Goal: Task Accomplishment & Management: Complete application form

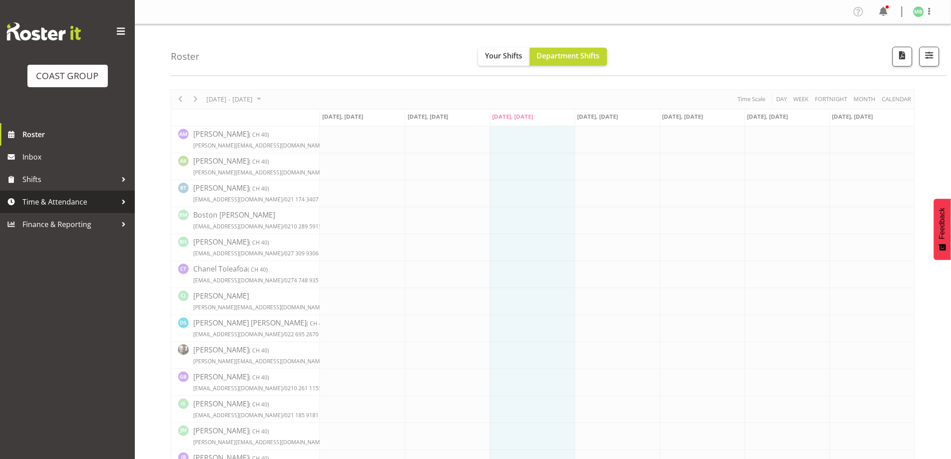
click at [70, 203] on span "Time & Attendance" at bounding box center [69, 201] width 94 height 13
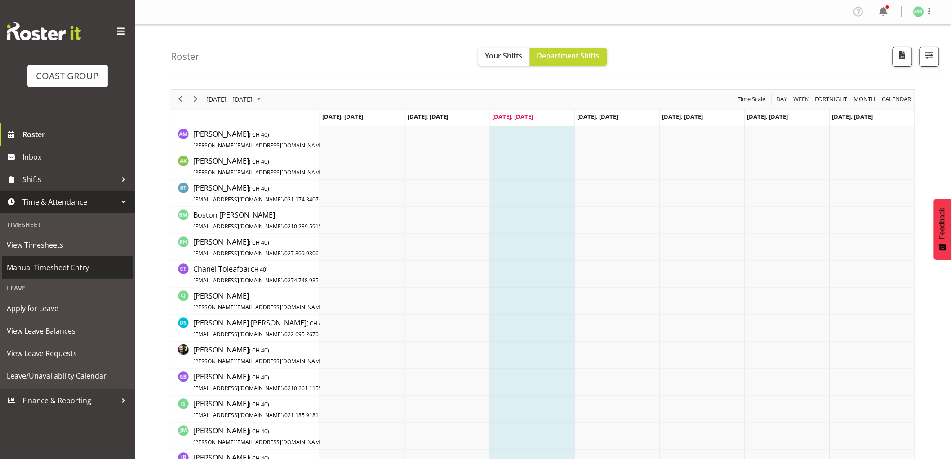
click at [80, 267] on span "Manual Timesheet Entry" at bounding box center [67, 267] width 121 height 13
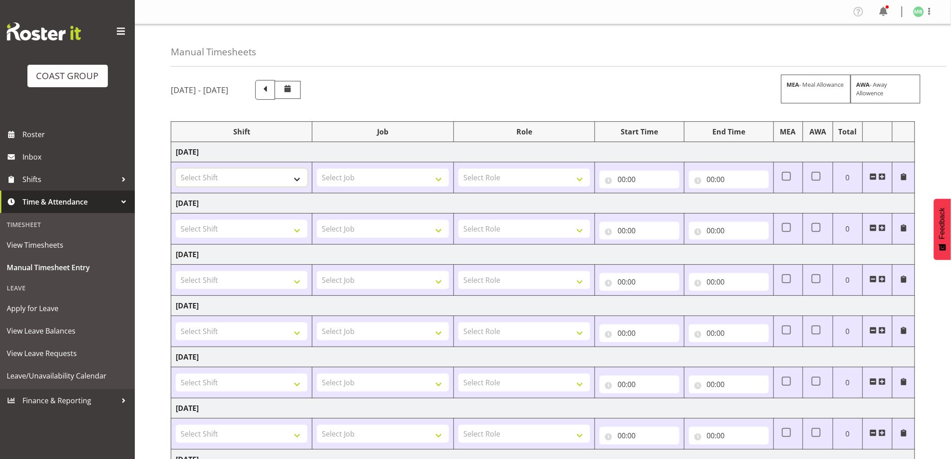
click at [250, 178] on select "Select Shift AKL SIGN ADMIN1 (LEAVE ALONE, DONT MAKE INACTIVE) CD AKL city CD T…" at bounding box center [242, 178] width 132 height 18
select select "16481"
click at [176, 169] on select "Select Shift AKL SIGN ADMIN1 (LEAVE ALONE, DONT MAKE INACTIVE) CD AKL city CD T…" at bounding box center [242, 178] width 132 height 18
click at [351, 178] on select "Select Job 1 Carlton Events 1 [PERSON_NAME][GEOGRAPHIC_DATA] 1 [PERSON_NAME][GE…" at bounding box center [383, 178] width 132 height 18
select select "9464"
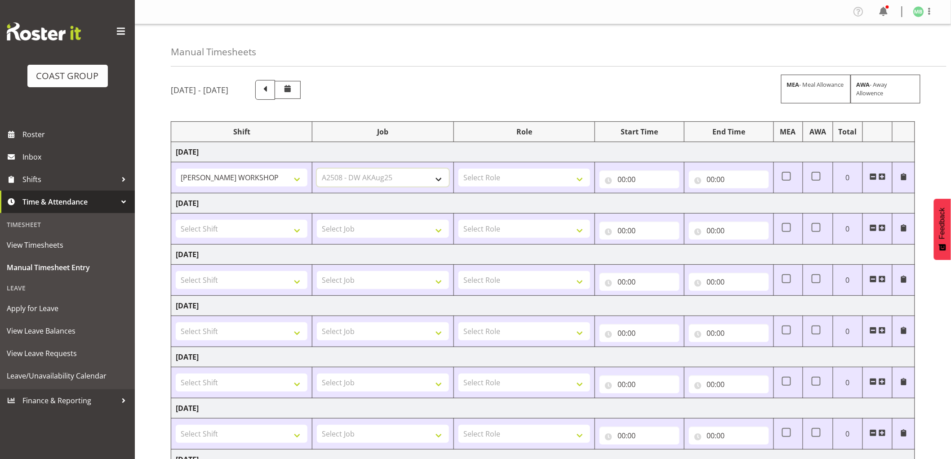
click at [317, 169] on select "Select Job 1 Carlton Events 1 [PERSON_NAME][GEOGRAPHIC_DATA] 1 [PERSON_NAME][GE…" at bounding box center [383, 178] width 132 height 18
click at [498, 179] on select "Select Role FABRICATION DW" at bounding box center [524, 178] width 132 height 18
select select "543"
click at [458, 169] on select "Select Role FABRICATION DW" at bounding box center [524, 178] width 132 height 18
click at [621, 178] on input "00:00" at bounding box center [639, 179] width 80 height 18
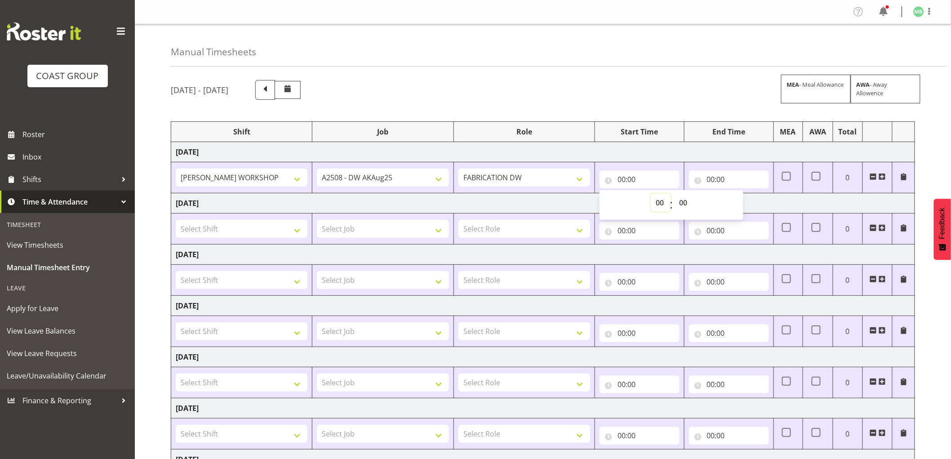
click at [655, 205] on select "00 01 02 03 04 05 06 07 08 09 10 11 12 13 14 15 16 17 18 19 20 21 22 23" at bounding box center [661, 203] width 20 height 18
select select "6"
click at [651, 194] on select "00 01 02 03 04 05 06 07 08 09 10 11 12 13 14 15 16 17 18 19 20 21 22 23" at bounding box center [661, 203] width 20 height 18
type input "06:00"
click at [712, 181] on input "00:00" at bounding box center [729, 179] width 80 height 18
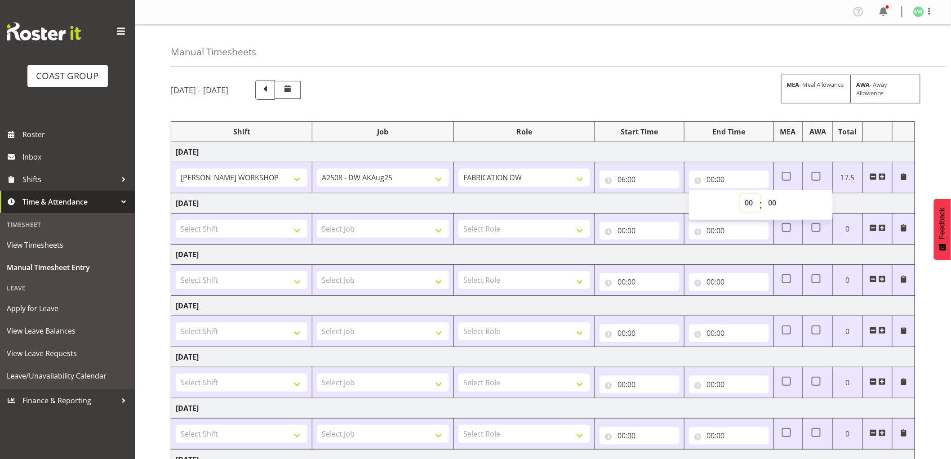
click at [747, 202] on select "00 01 02 03 04 05 06 07 08 09 10 11 12 13 14 15 16 17 18 19 20 21 22 23" at bounding box center [750, 203] width 20 height 18
select select "14"
click at [740, 194] on select "00 01 02 03 04 05 06 07 08 09 10 11 12 13 14 15 16 17 18 19 20 21 22 23" at bounding box center [750, 203] width 20 height 18
type input "14:00"
click at [774, 204] on select "00 01 02 03 04 05 06 07 08 09 10 11 12 13 14 15 16 17 18 19 20 21 22 23 24 25 2…" at bounding box center [774, 203] width 20 height 18
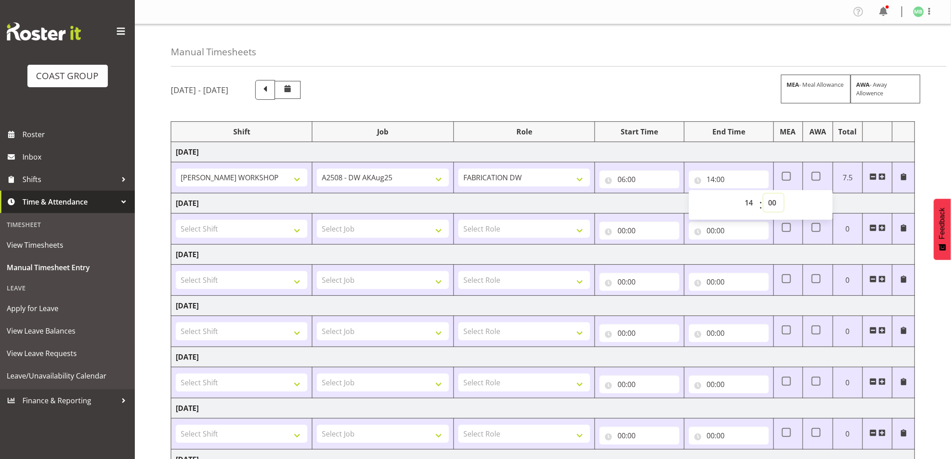
select select "30"
click at [764, 194] on select "00 01 02 03 04 05 06 07 08 09 10 11 12 13 14 15 16 17 18 19 20 21 22 23 24 25 2…" at bounding box center [774, 203] width 20 height 18
type input "14:30"
click at [938, 142] on div "[DATE] - [DATE] MEA - Meal Allowance AWA - Away Allowence Shift Job Role Start …" at bounding box center [561, 312] width 780 height 478
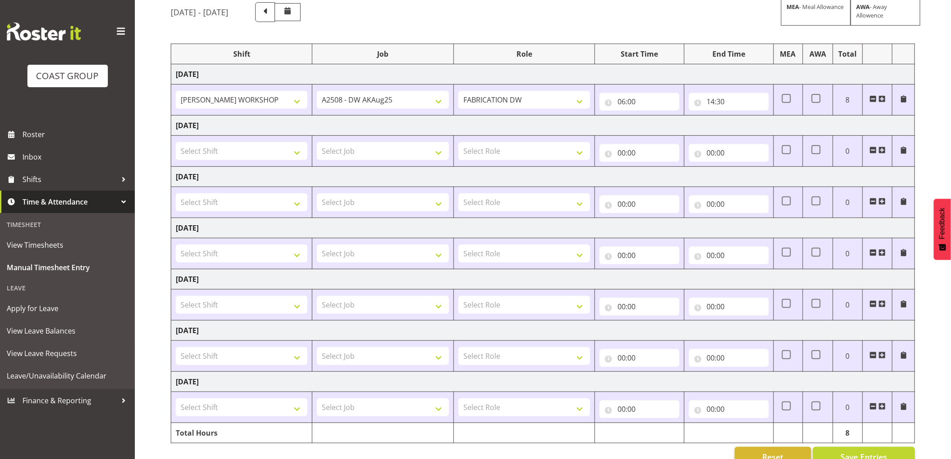
scroll to position [101, 0]
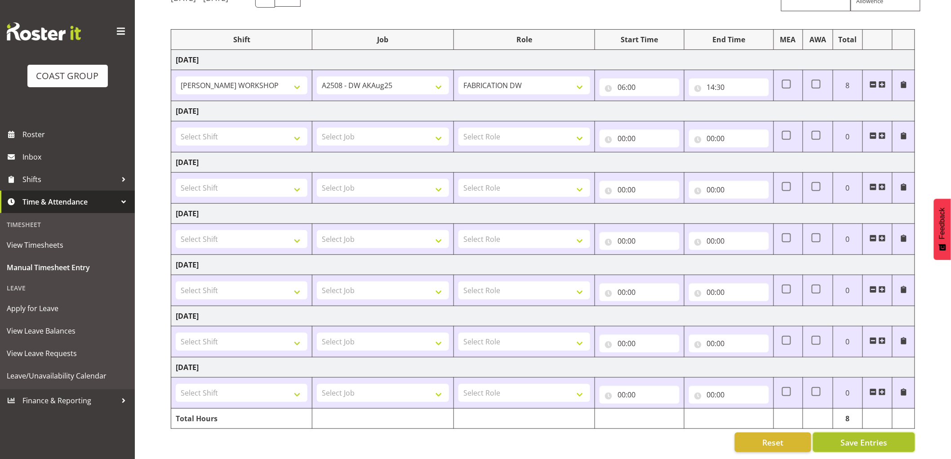
click at [852, 436] on span "Save Entries" at bounding box center [863, 442] width 47 height 12
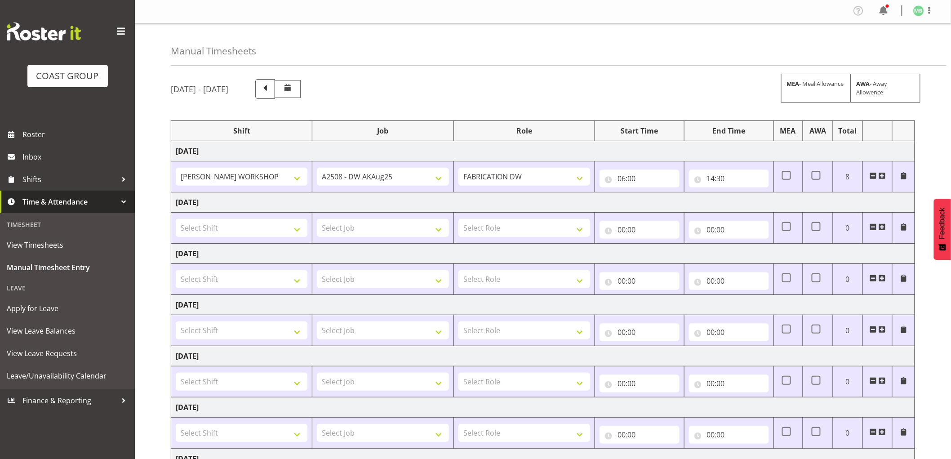
scroll to position [0, 0]
click at [931, 10] on span at bounding box center [929, 11] width 11 height 11
click at [888, 46] on link "Log Out" at bounding box center [891, 47] width 86 height 16
